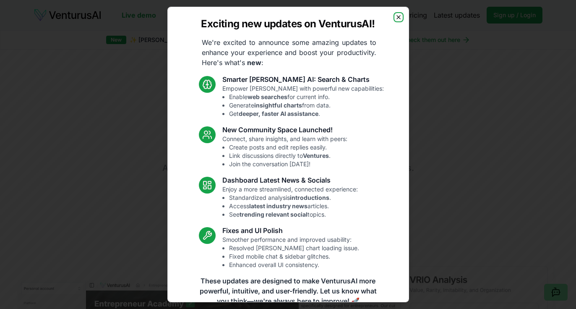
click at [398, 16] on icon "button" at bounding box center [399, 17] width 7 height 7
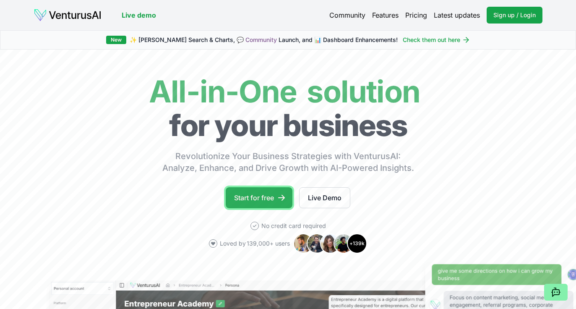
click at [270, 200] on link "Start for free" at bounding box center [259, 197] width 67 height 21
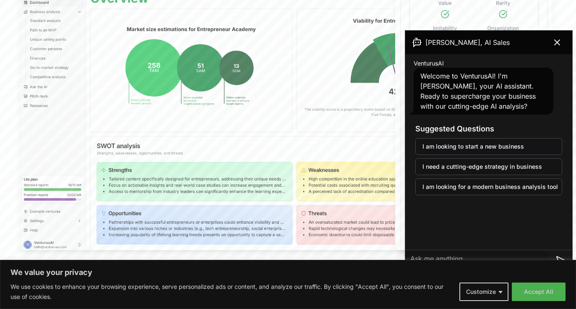
scroll to position [342, 0]
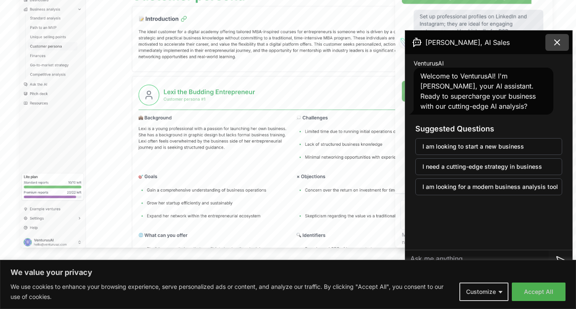
click at [560, 41] on icon at bounding box center [558, 42] width 10 height 10
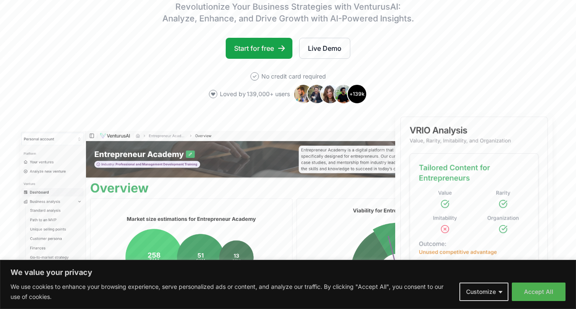
scroll to position [10, 0]
